Goal: Task Accomplishment & Management: Manage account settings

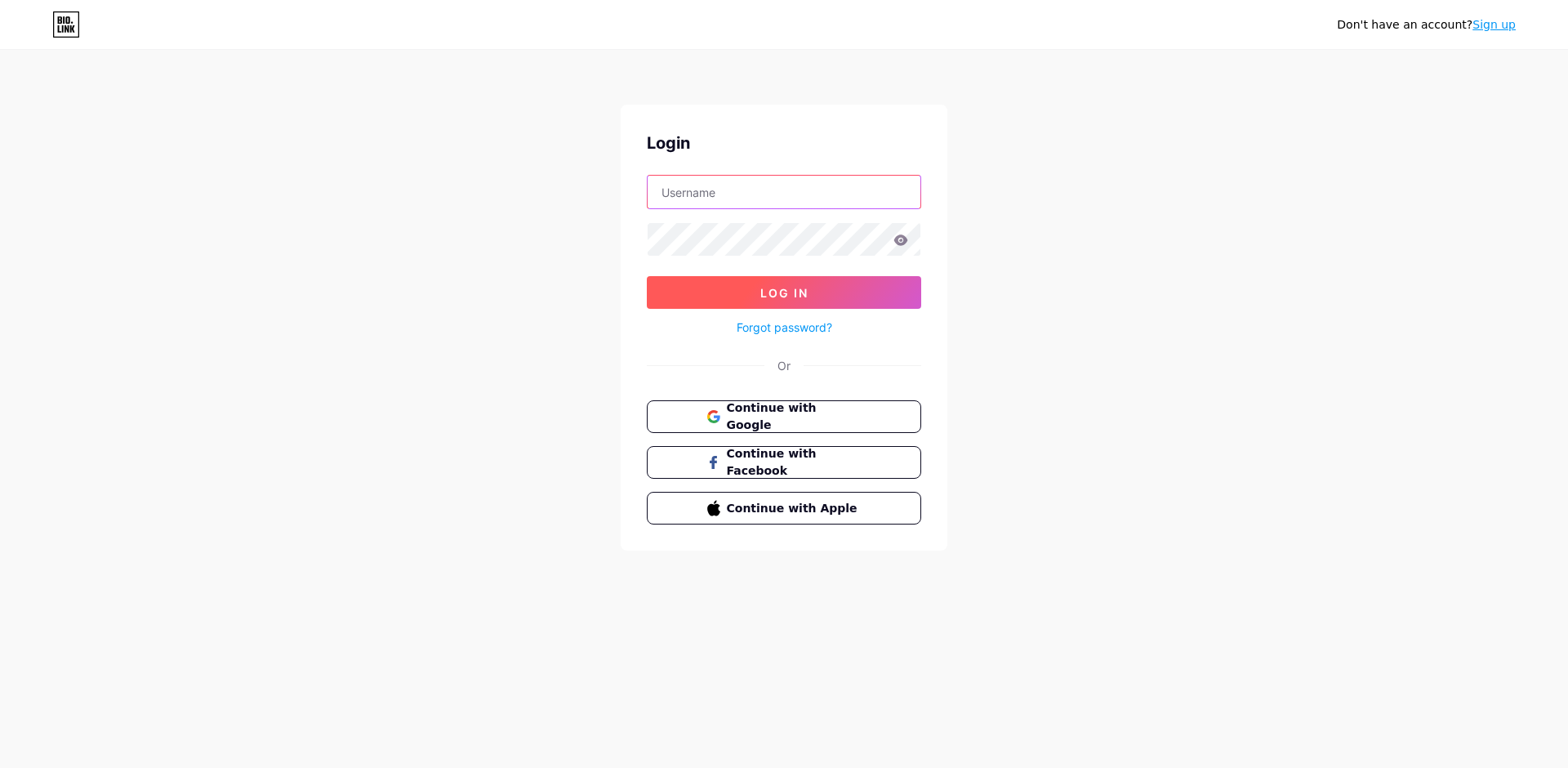
type input "[PERSON_NAME]"
click at [841, 295] on button "Log In" at bounding box center [784, 291] width 275 height 32
click at [903, 241] on icon at bounding box center [900, 240] width 15 height 11
click at [901, 244] on icon at bounding box center [901, 240] width 14 height 10
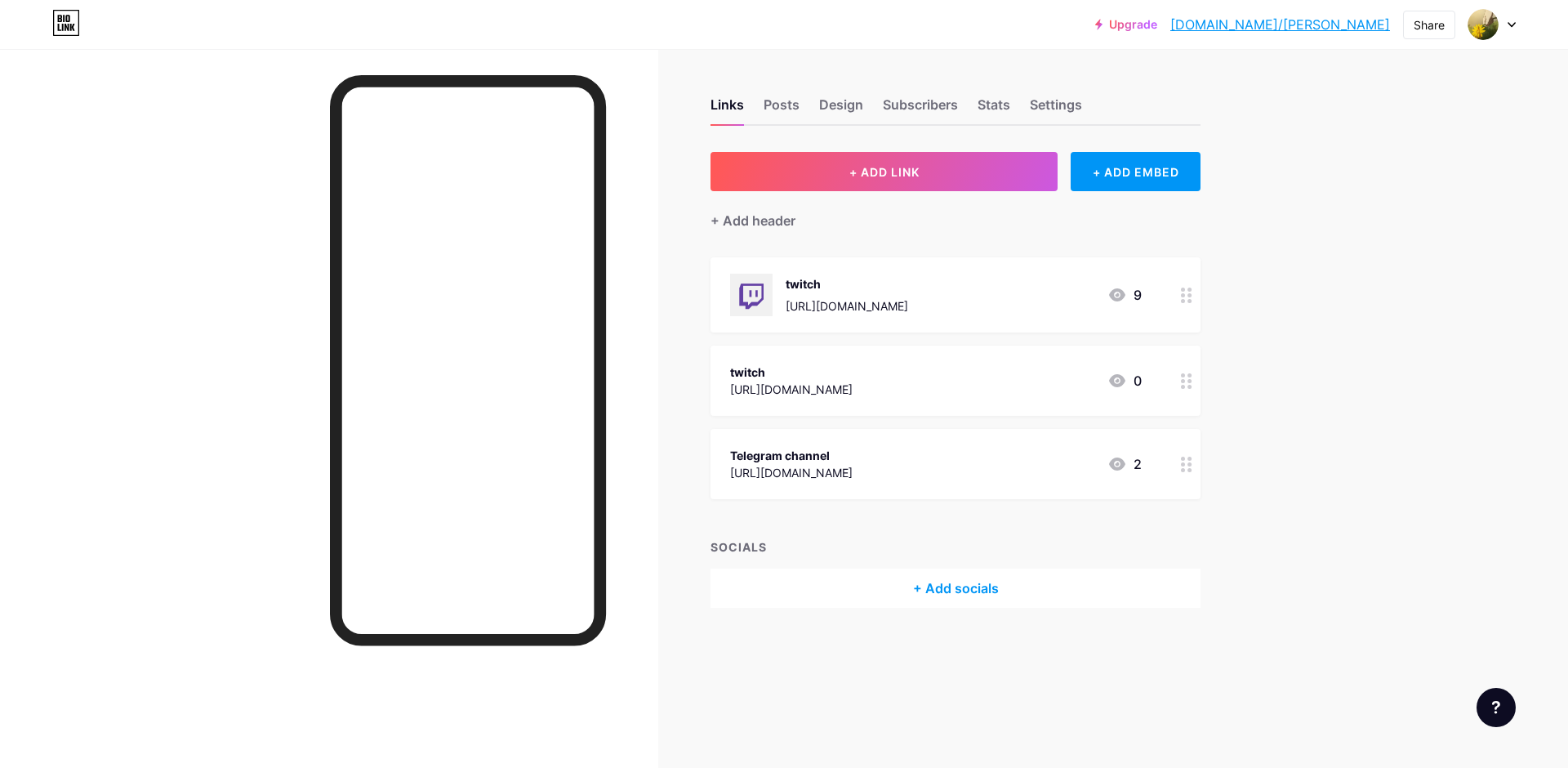
click at [852, 468] on div "[URL][DOMAIN_NAME]" at bounding box center [791, 473] width 122 height 17
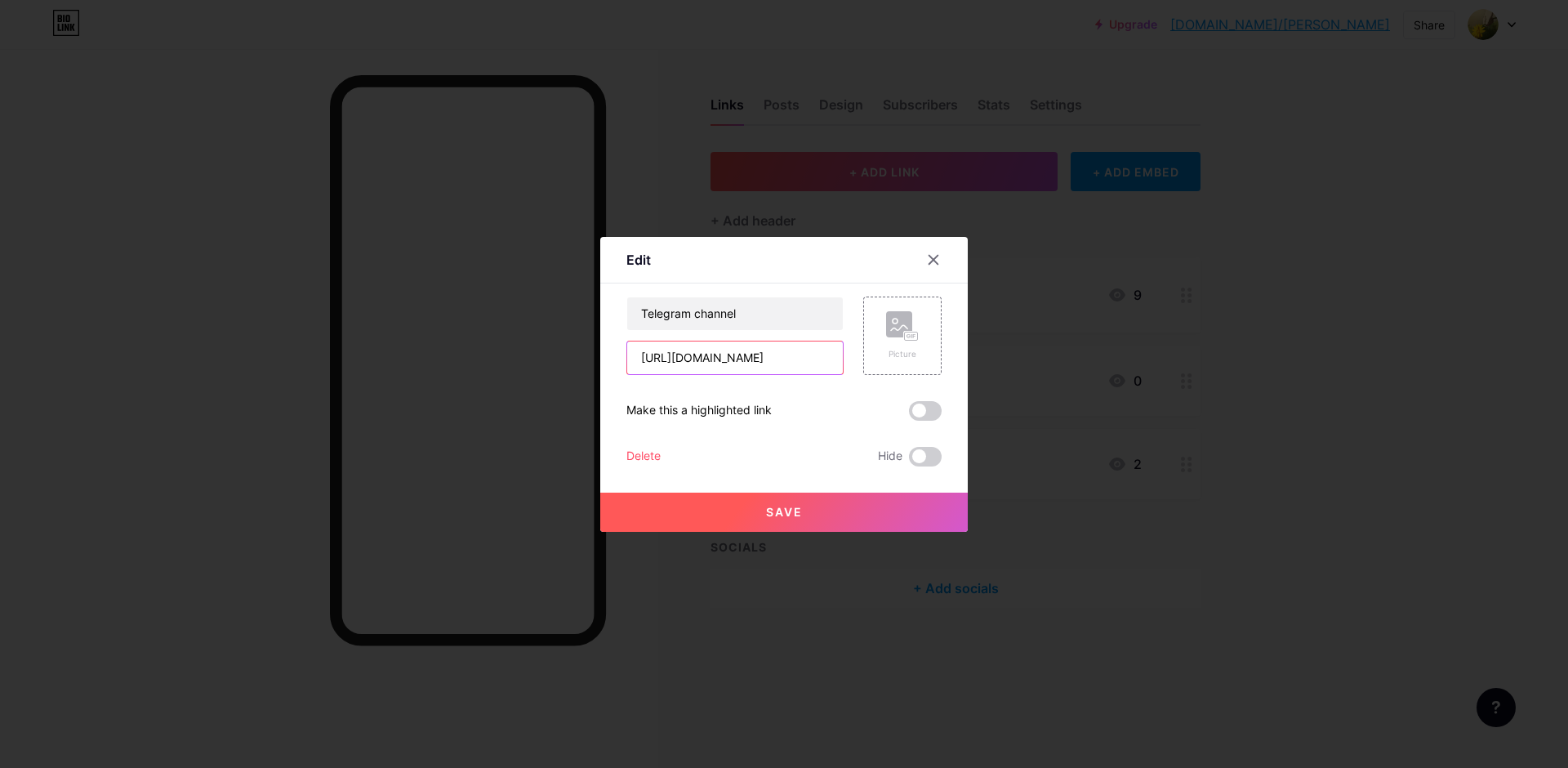
drag, startPoint x: 810, startPoint y: 355, endPoint x: 546, endPoint y: 363, distance: 264.1
click at [546, 364] on div "Edit Content YouTube Play YouTube video without leaving your page. ADD Vimeo Pl…" at bounding box center [784, 384] width 1568 height 768
paste input "P1"
type input "[URL][DOMAIN_NAME]"
click at [823, 500] on button "Save" at bounding box center [784, 511] width 367 height 39
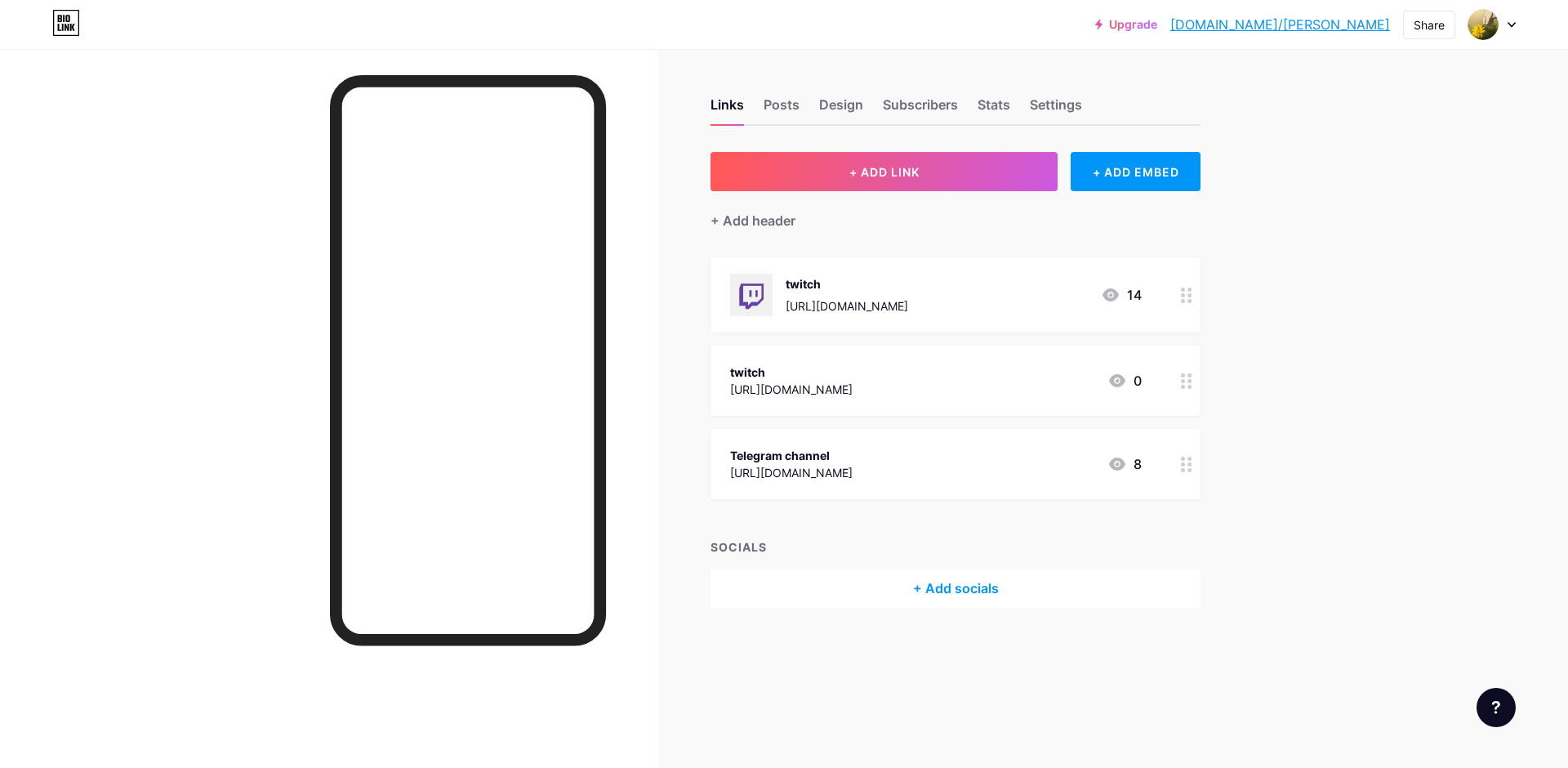
click at [1126, 463] on icon at bounding box center [1117, 463] width 19 height 19
click at [900, 351] on div "Picture" at bounding box center [902, 354] width 32 height 12
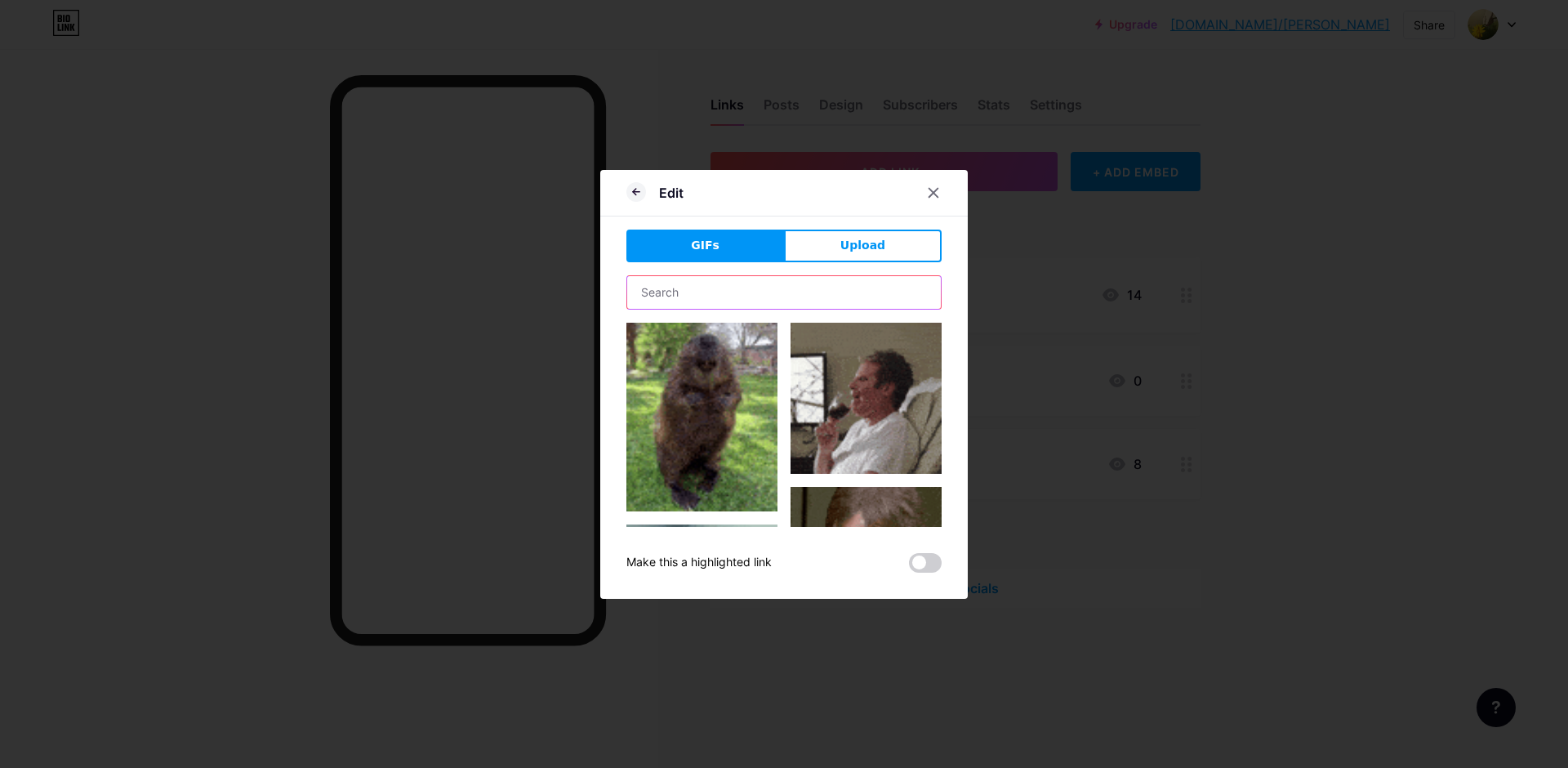
click at [698, 281] on input "text" at bounding box center [784, 291] width 313 height 32
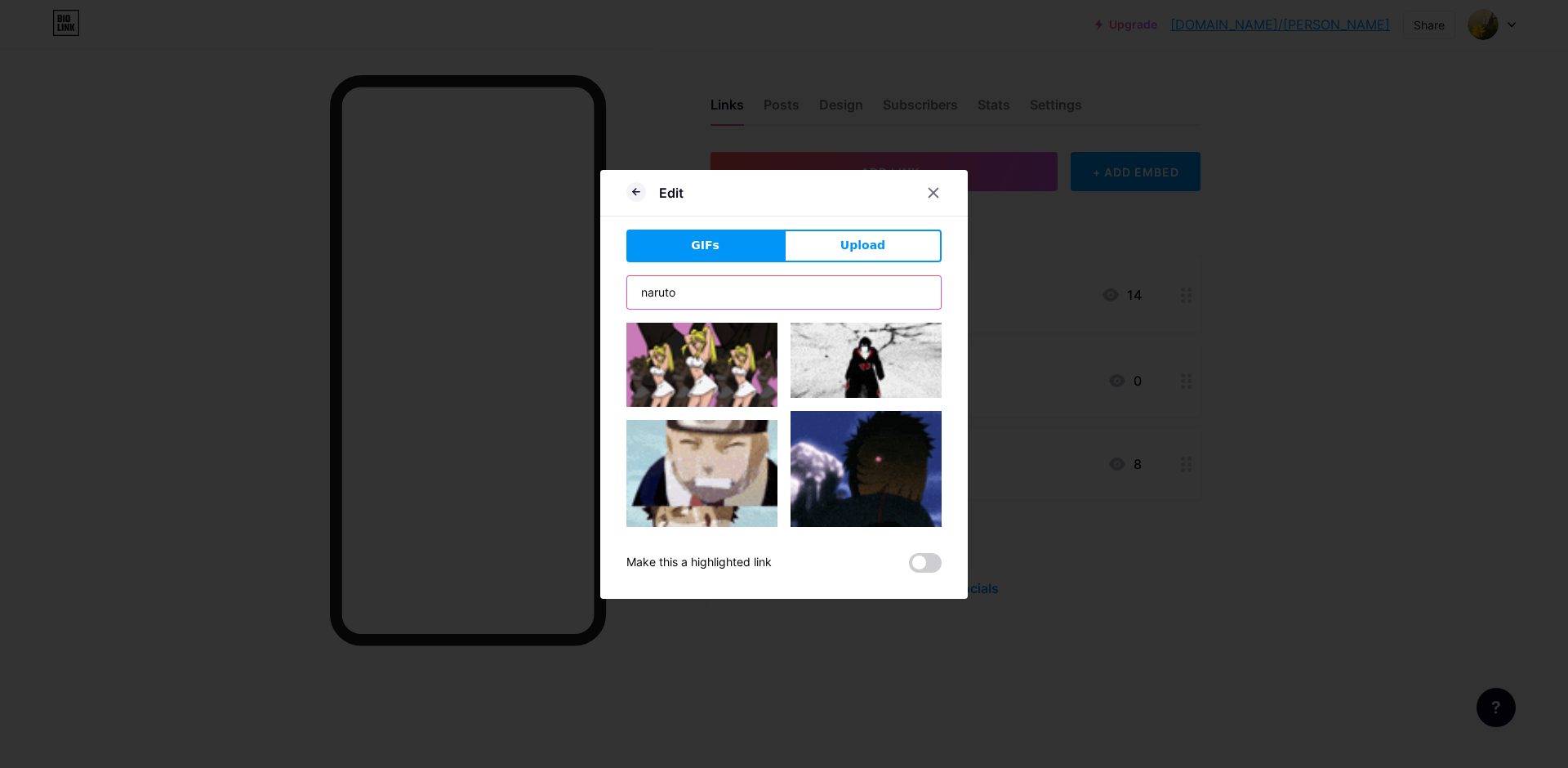
type input "naruto"
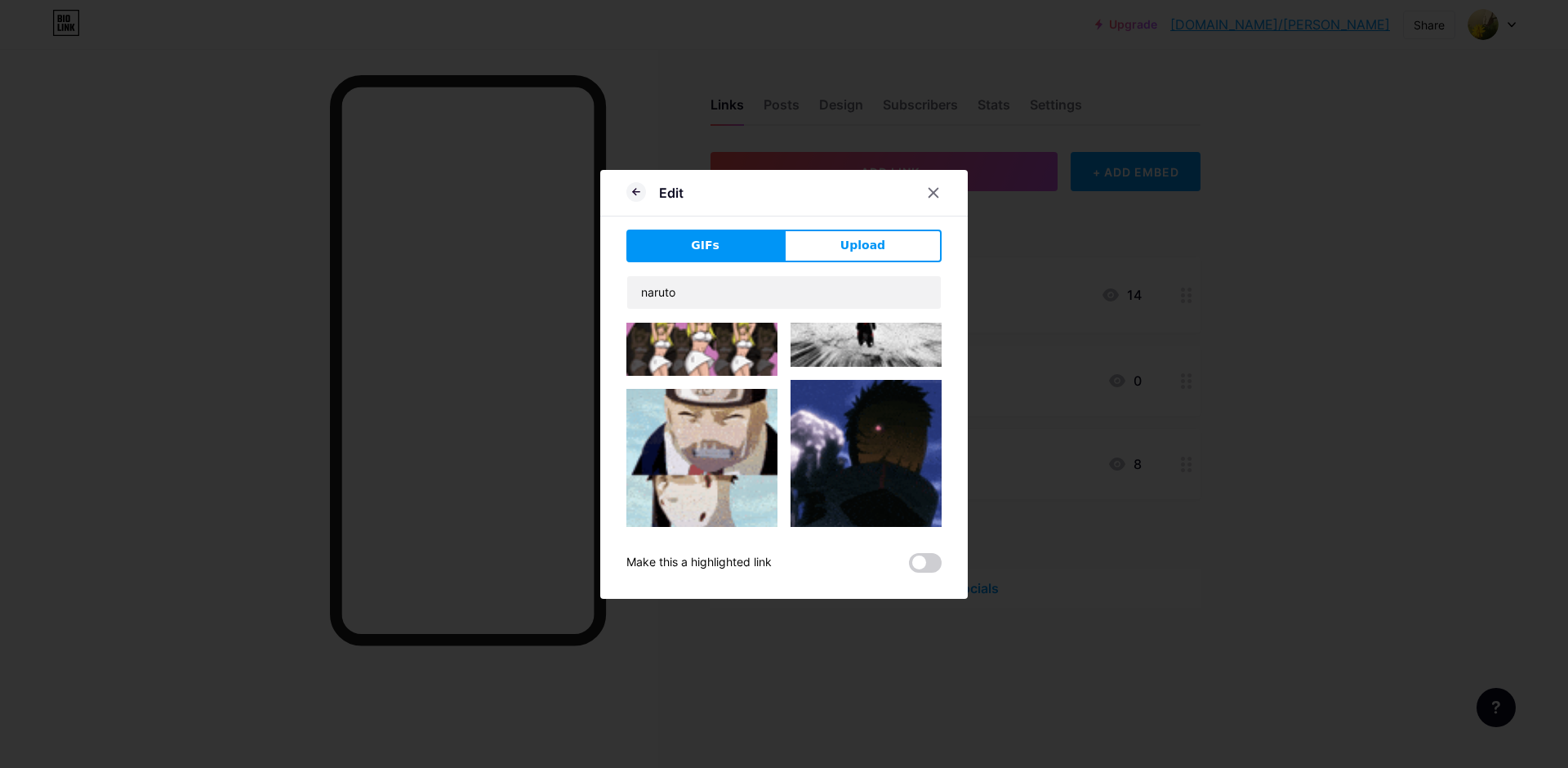
scroll to position [32, 0]
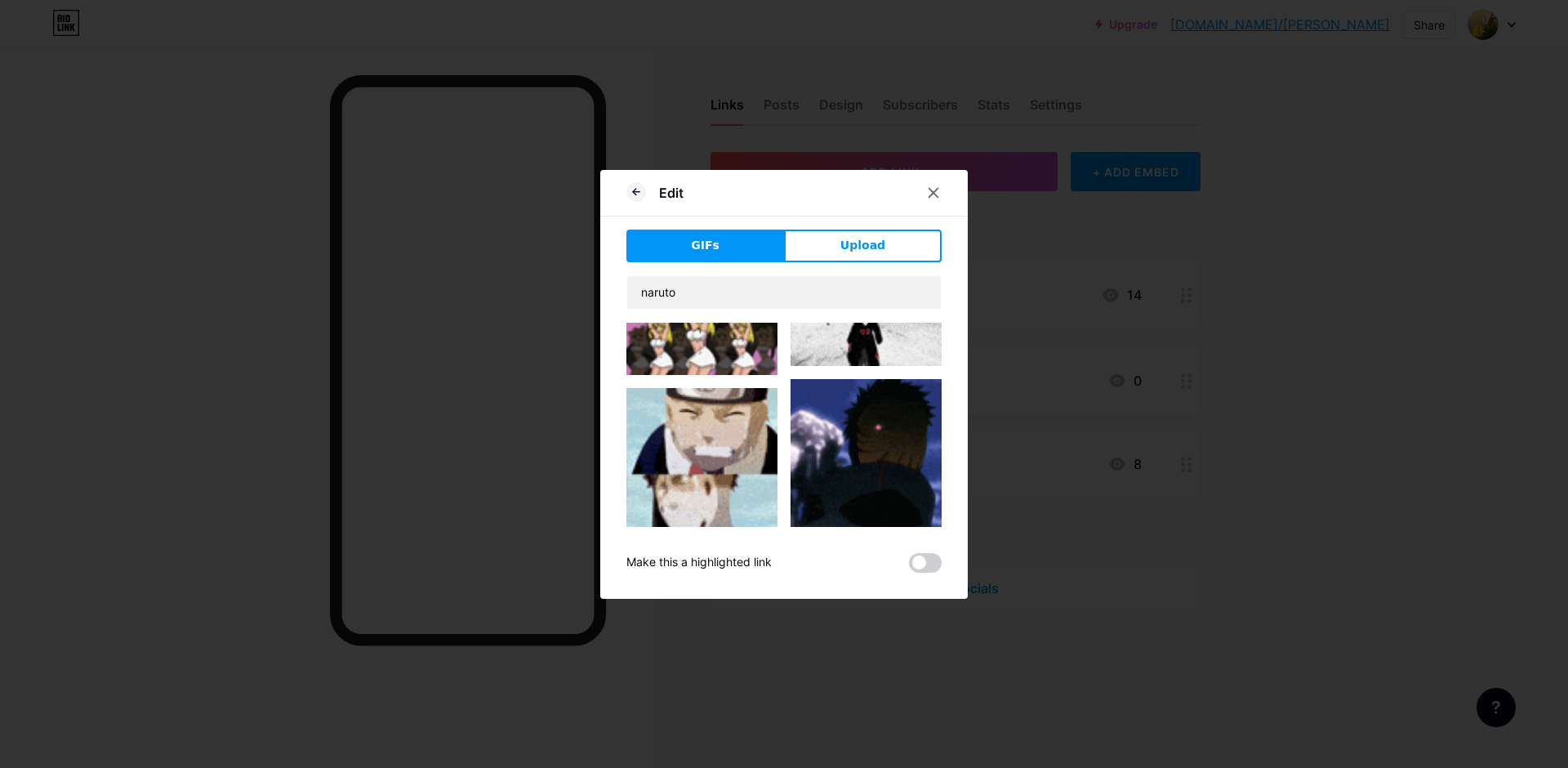
drag, startPoint x: 774, startPoint y: 333, endPoint x: 771, endPoint y: 344, distance: 11.4
click at [850, 430] on img at bounding box center [866, 454] width 151 height 151
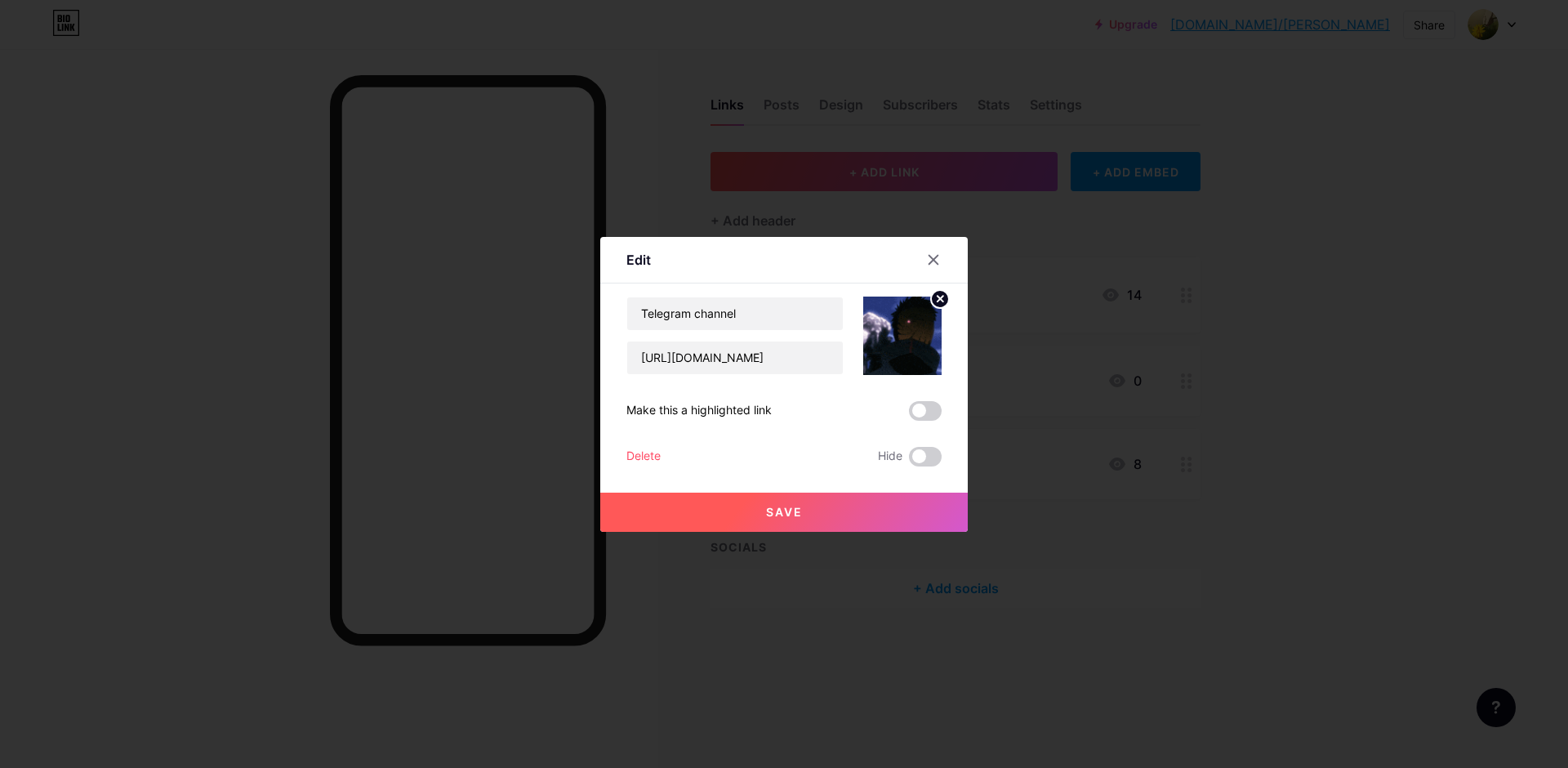
click at [824, 503] on button "Save" at bounding box center [784, 511] width 367 height 39
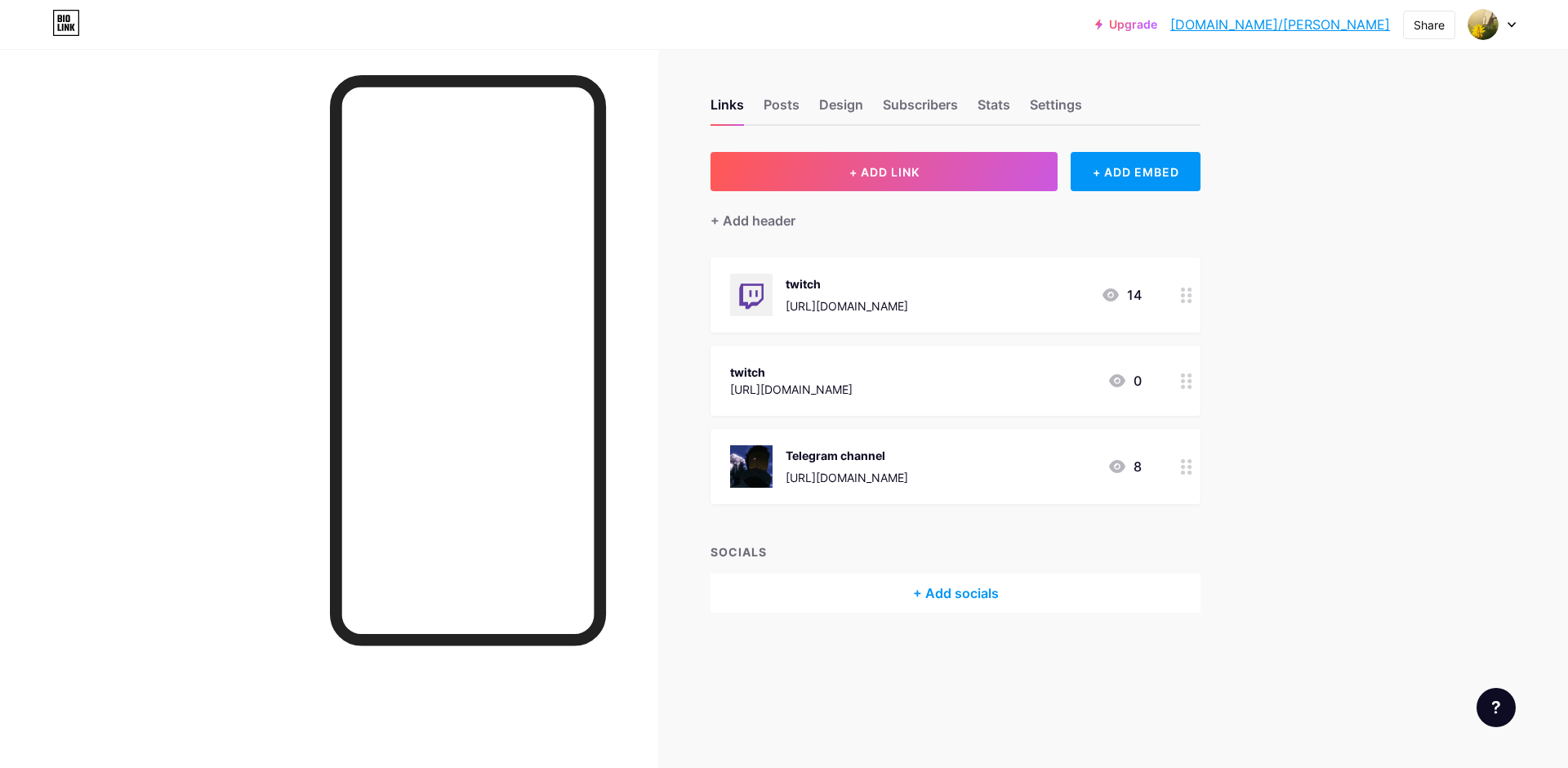
drag, startPoint x: 1189, startPoint y: 538, endPoint x: 1169, endPoint y: 543, distance: 20.6
